Goal: Task Accomplishment & Management: Manage account settings

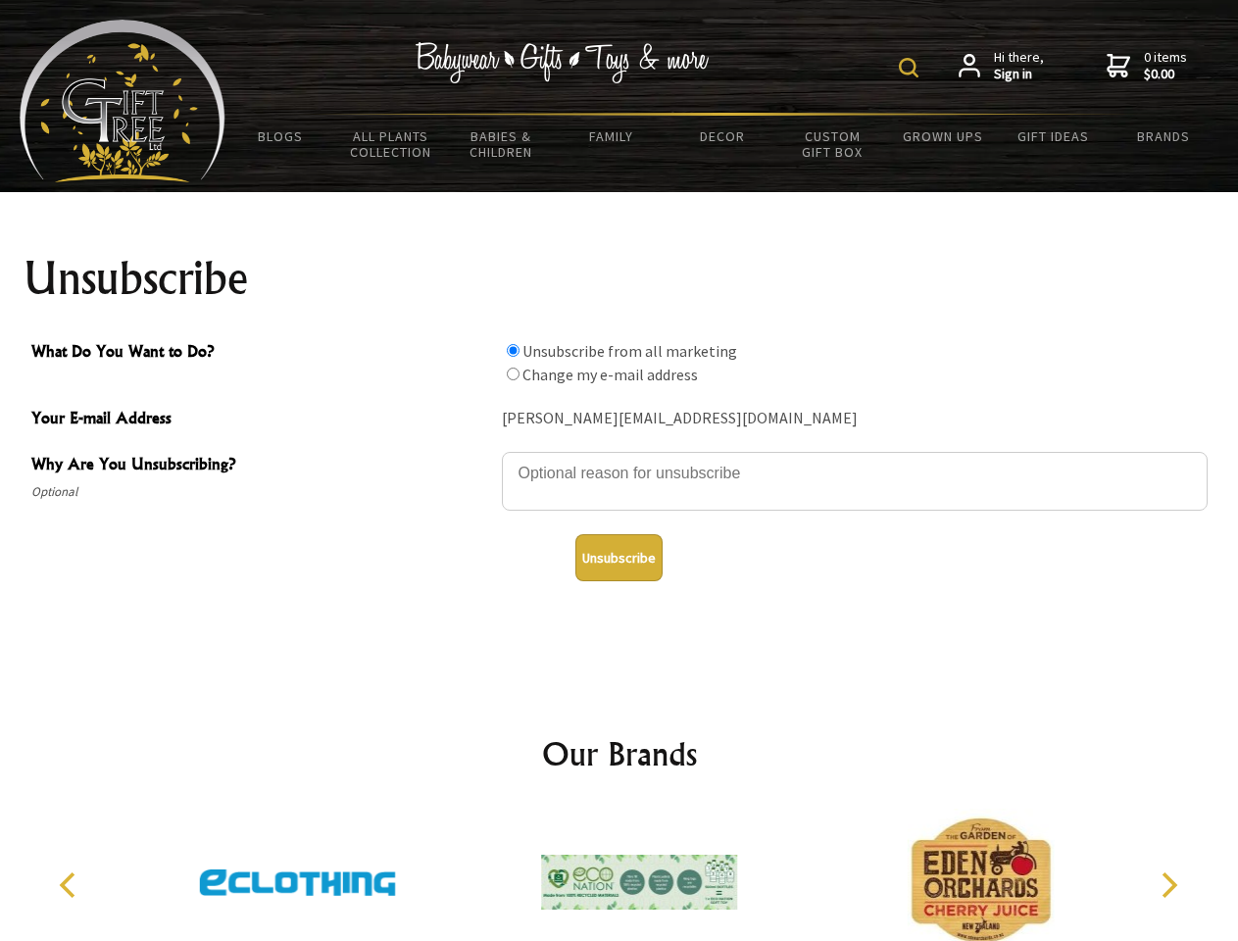
click at [912, 68] on img at bounding box center [909, 68] width 20 height 20
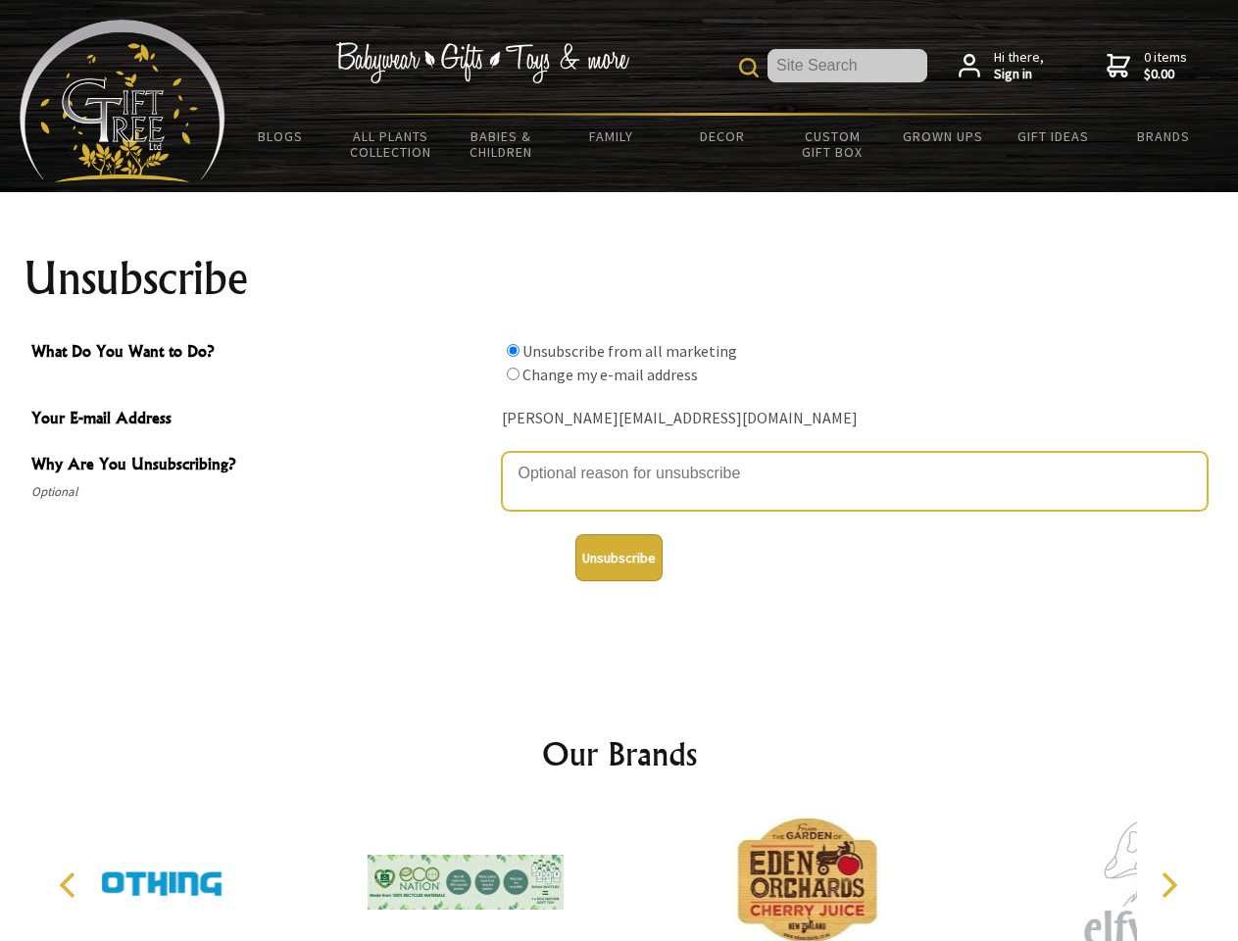
click at [620, 459] on textarea "Why Are You Unsubscribing?" at bounding box center [855, 481] width 706 height 59
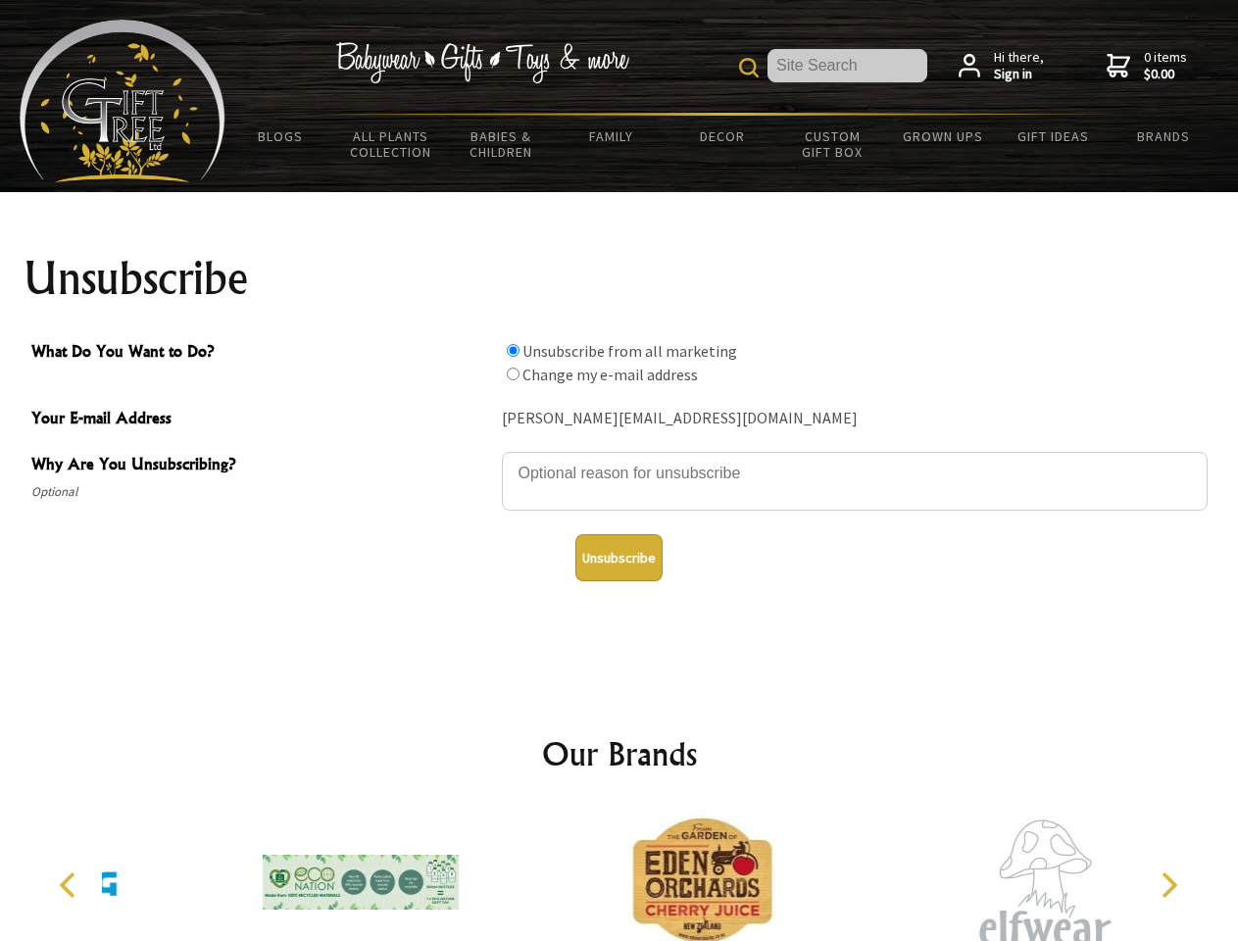
click at [513, 350] on input "What Do You Want to Do?" at bounding box center [513, 350] width 13 height 13
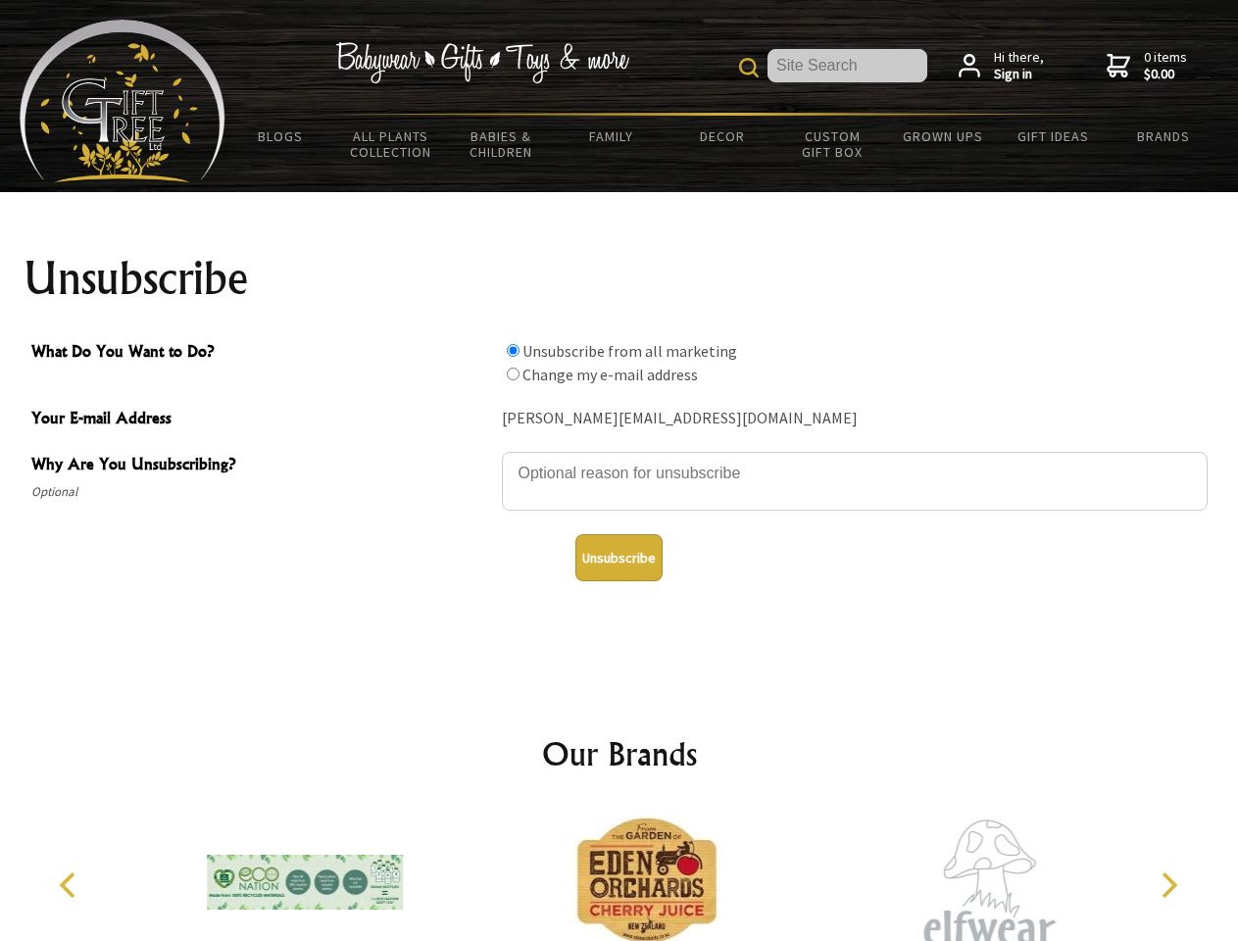
click at [513, 374] on input "What Do You Want to Do?" at bounding box center [513, 374] width 13 height 13
radio input "true"
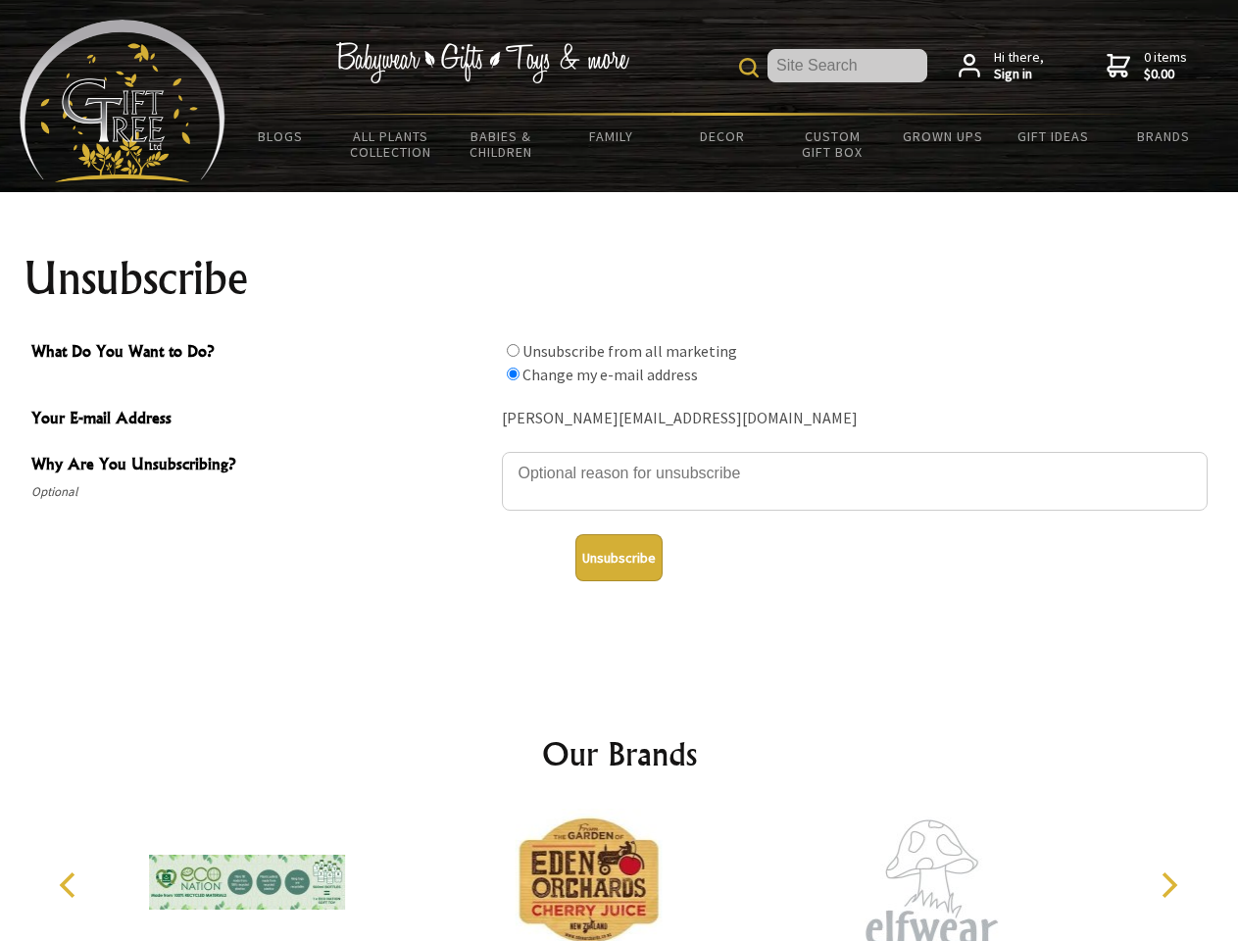
click at [619, 558] on button "Unsubscribe" at bounding box center [618, 557] width 87 height 47
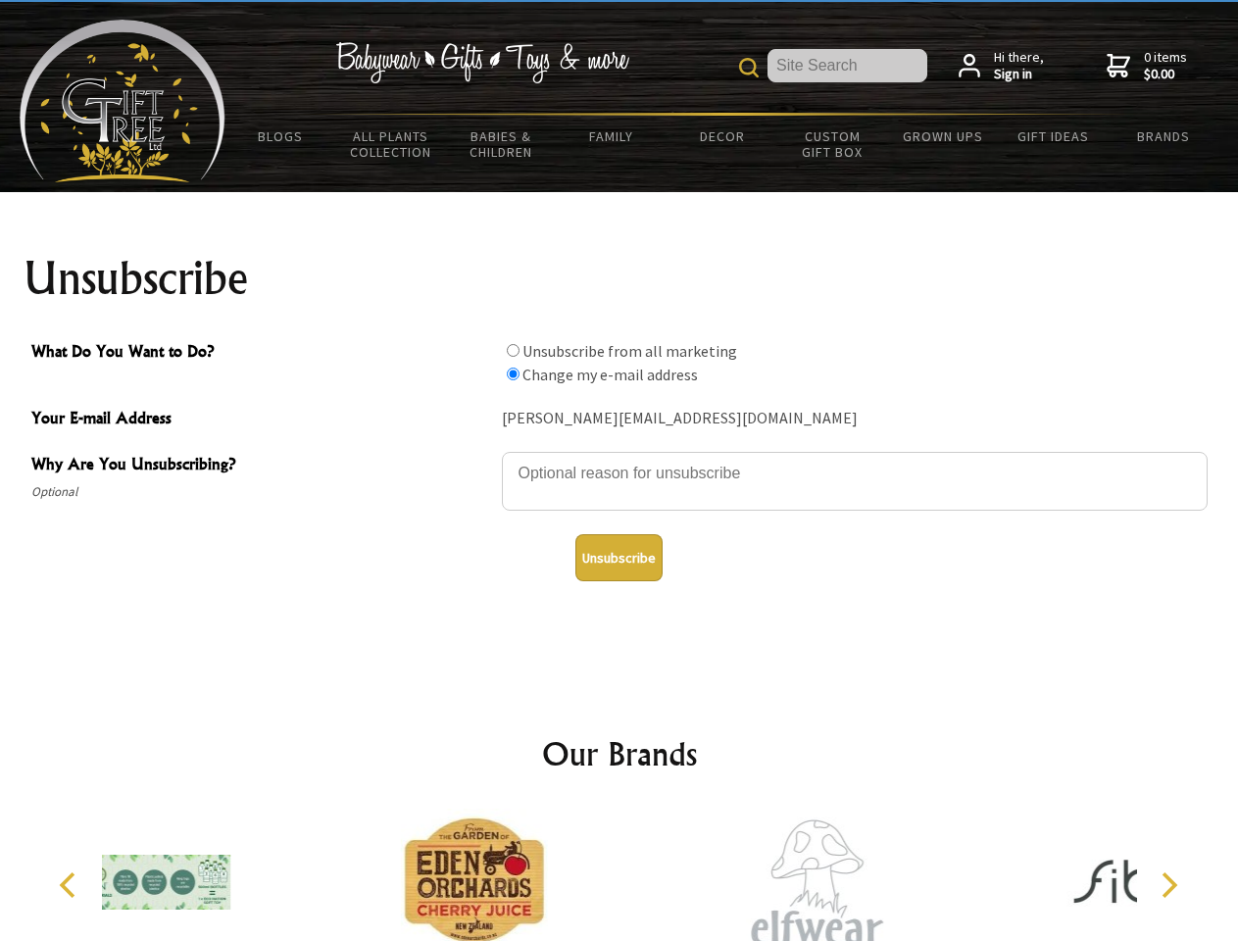
click at [620, 874] on div at bounding box center [473, 885] width 341 height 153
click at [71, 885] on icon "Previous" at bounding box center [69, 885] width 25 height 25
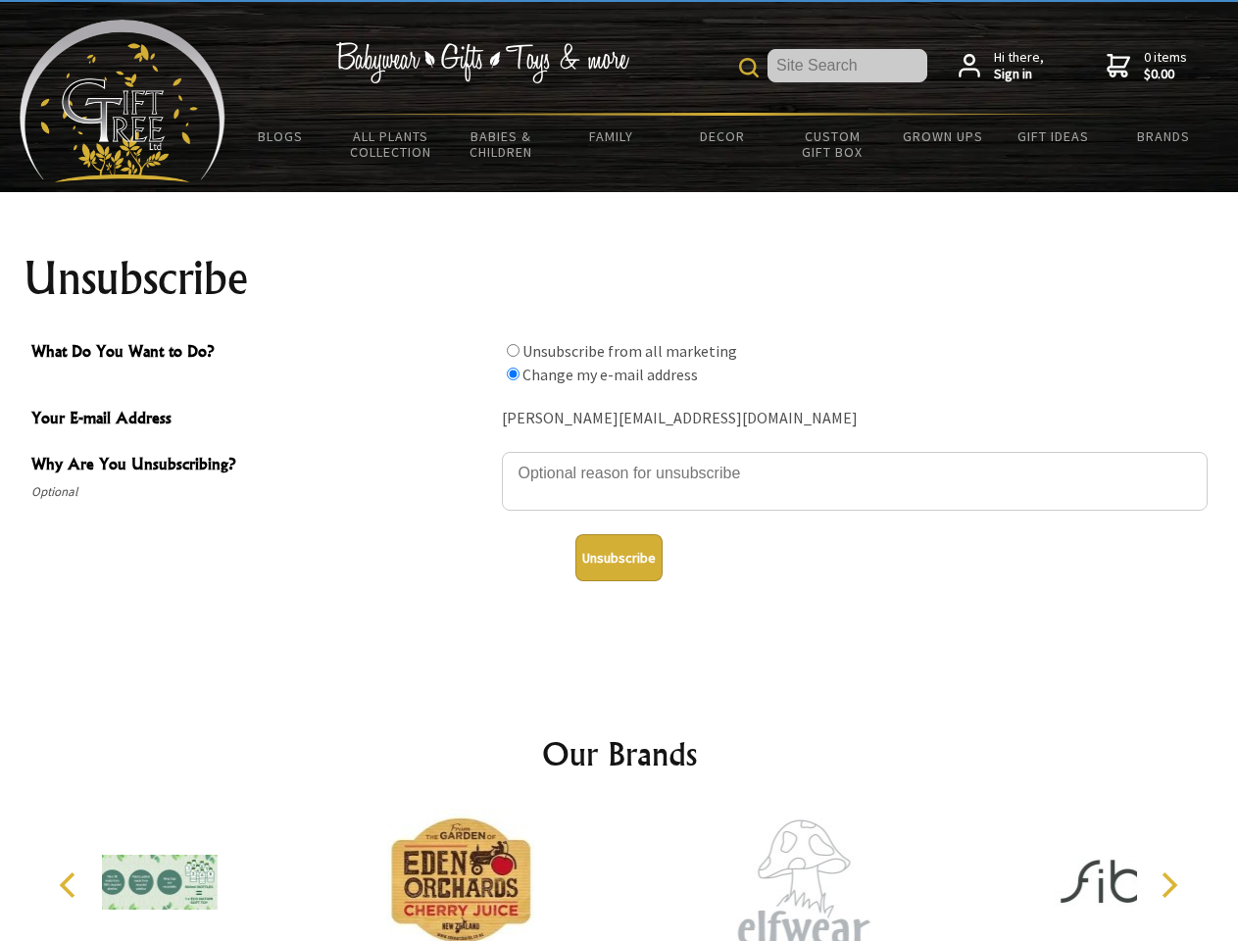
click at [1169, 885] on icon "Next" at bounding box center [1167, 885] width 25 height 25
